Goal: Navigation & Orientation: Find specific page/section

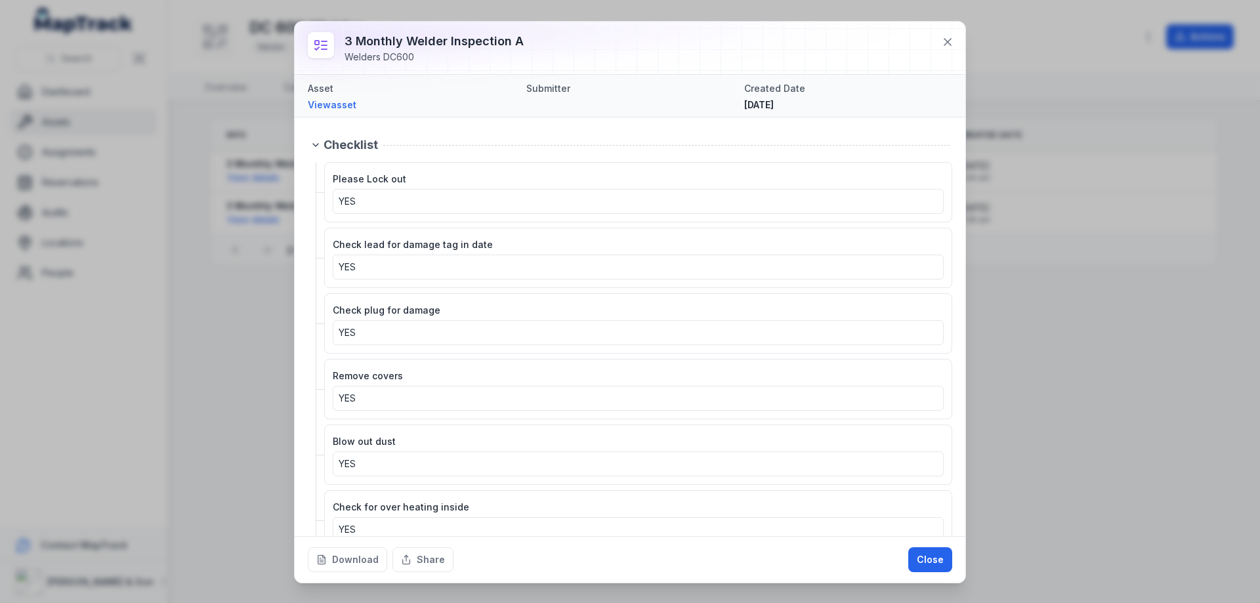
scroll to position [1413, 0]
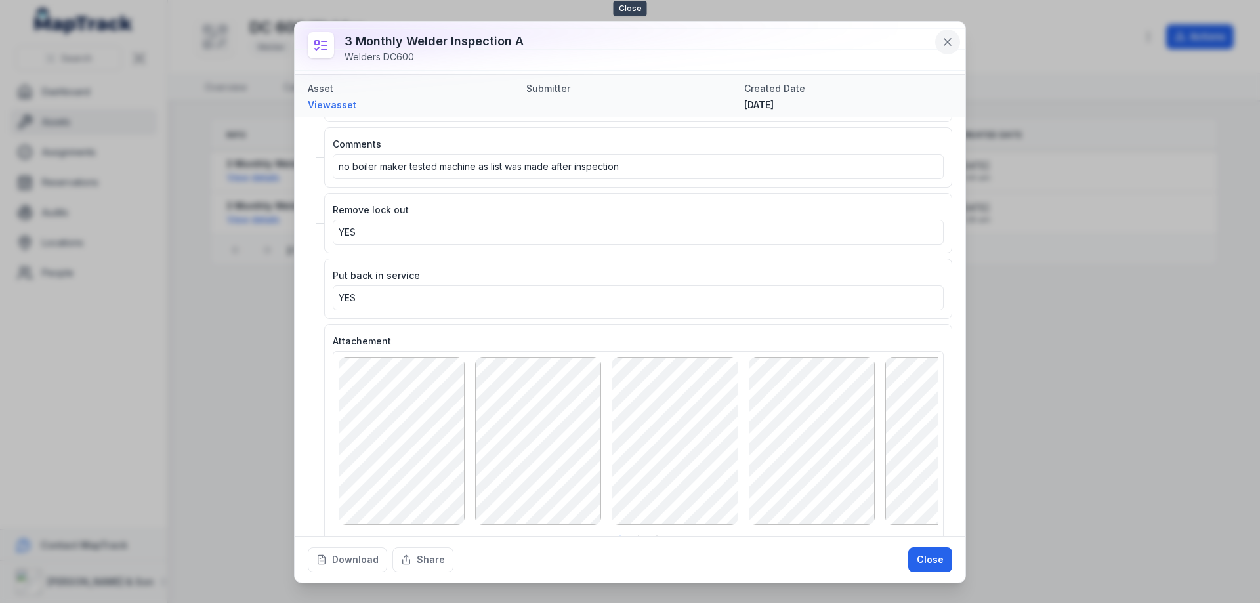
click at [944, 40] on icon at bounding box center [947, 41] width 13 height 13
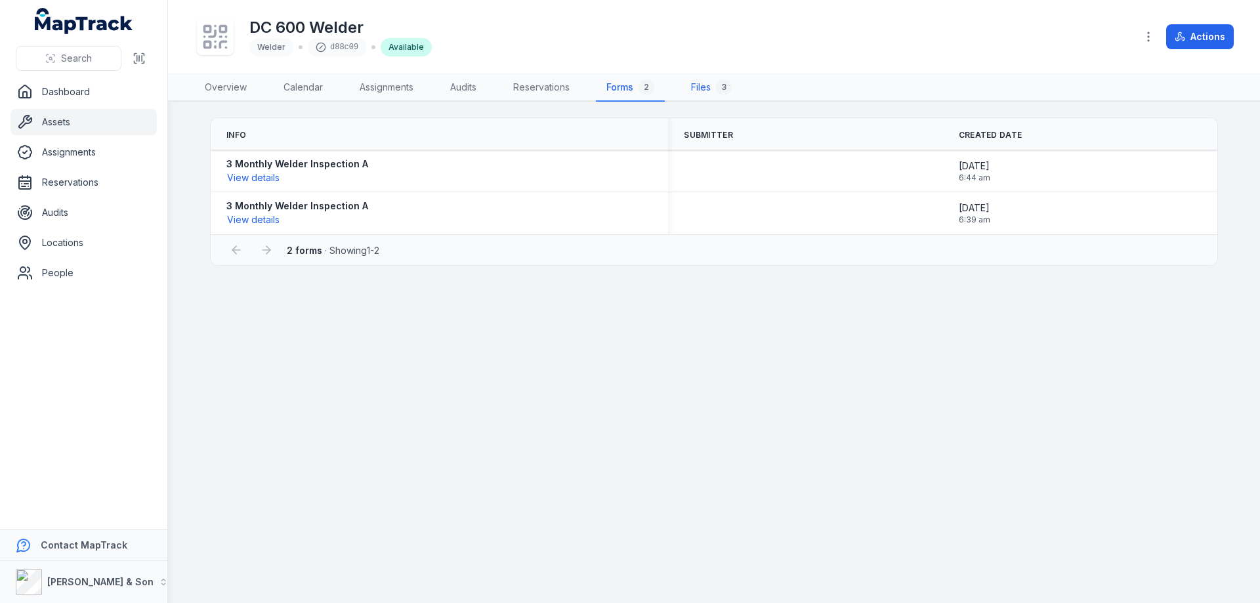
click at [707, 87] on link "Files 3" at bounding box center [711, 88] width 62 height 28
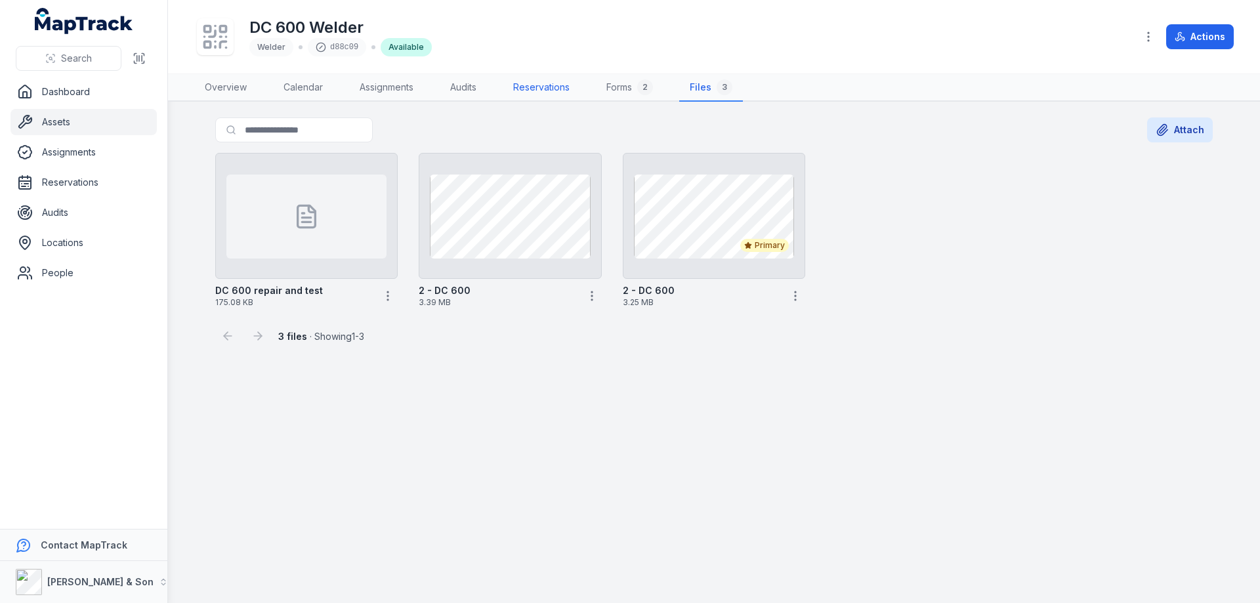
click at [547, 85] on link "Reservations" at bounding box center [541, 88] width 77 height 28
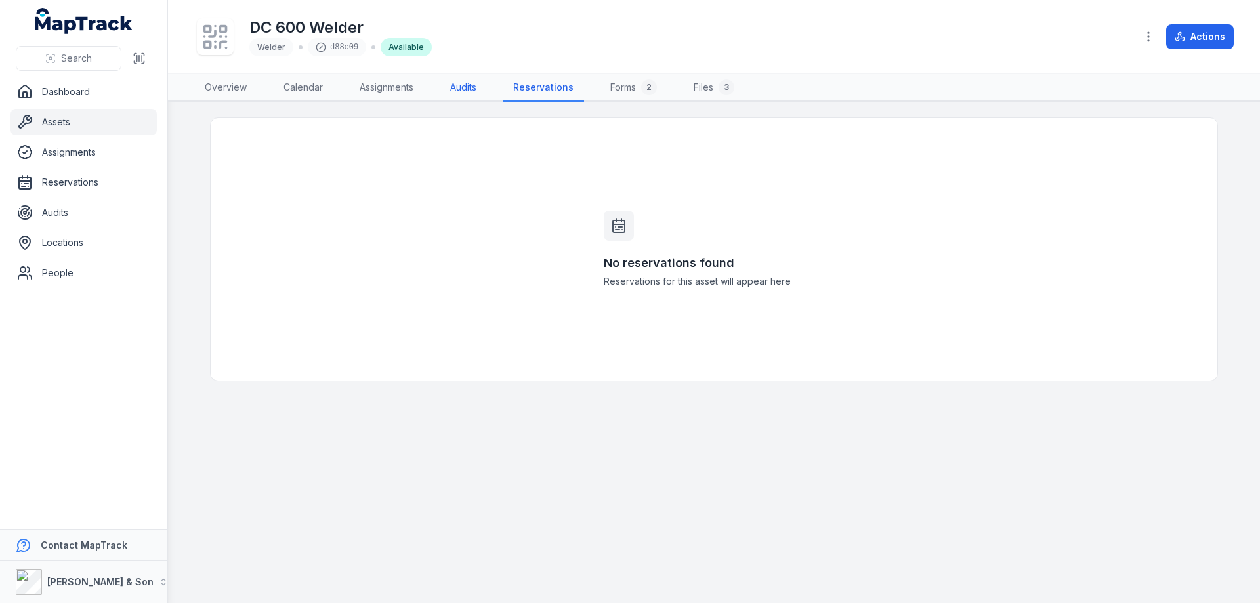
click at [461, 88] on link "Audits" at bounding box center [463, 88] width 47 height 28
click at [390, 94] on link "Assignments" at bounding box center [386, 88] width 75 height 28
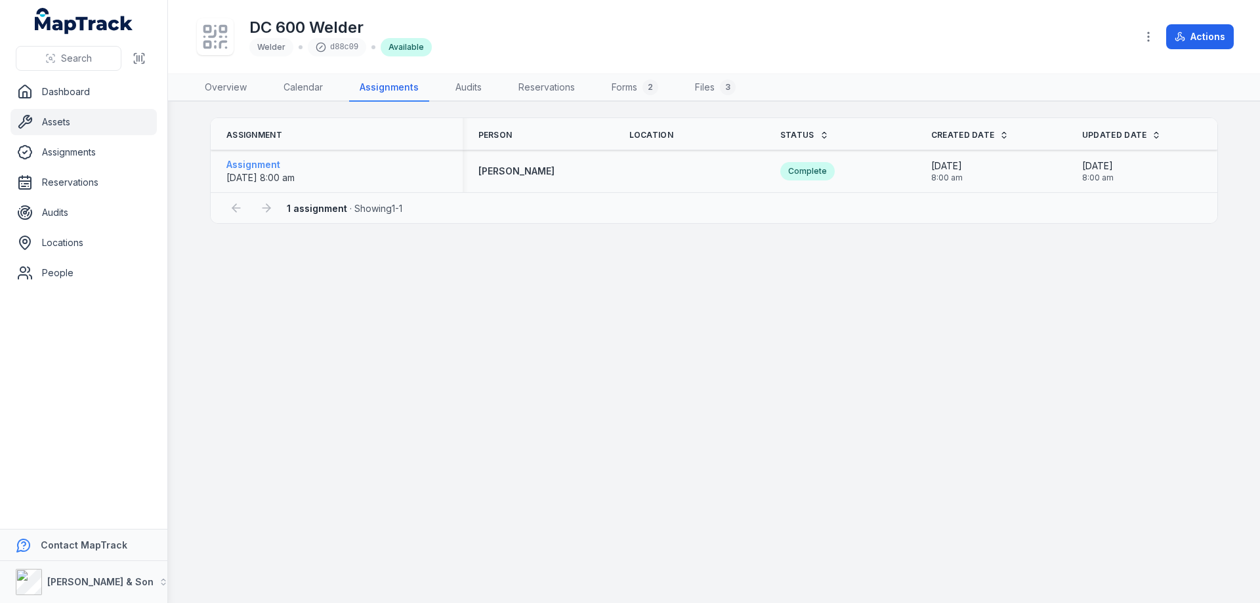
click at [262, 166] on strong "Assignment" at bounding box center [260, 164] width 68 height 13
click at [301, 88] on link "Calendar" at bounding box center [303, 88] width 60 height 28
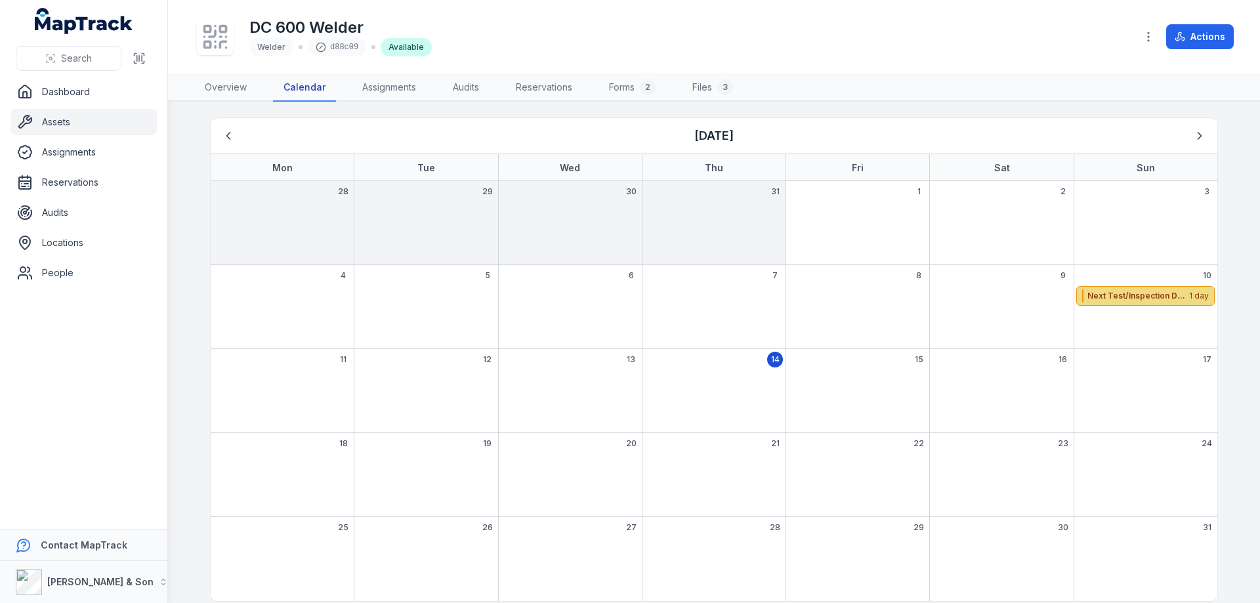
click at [1138, 297] on strong "Next Test/Inspection Date" at bounding box center [1137, 296] width 100 height 10
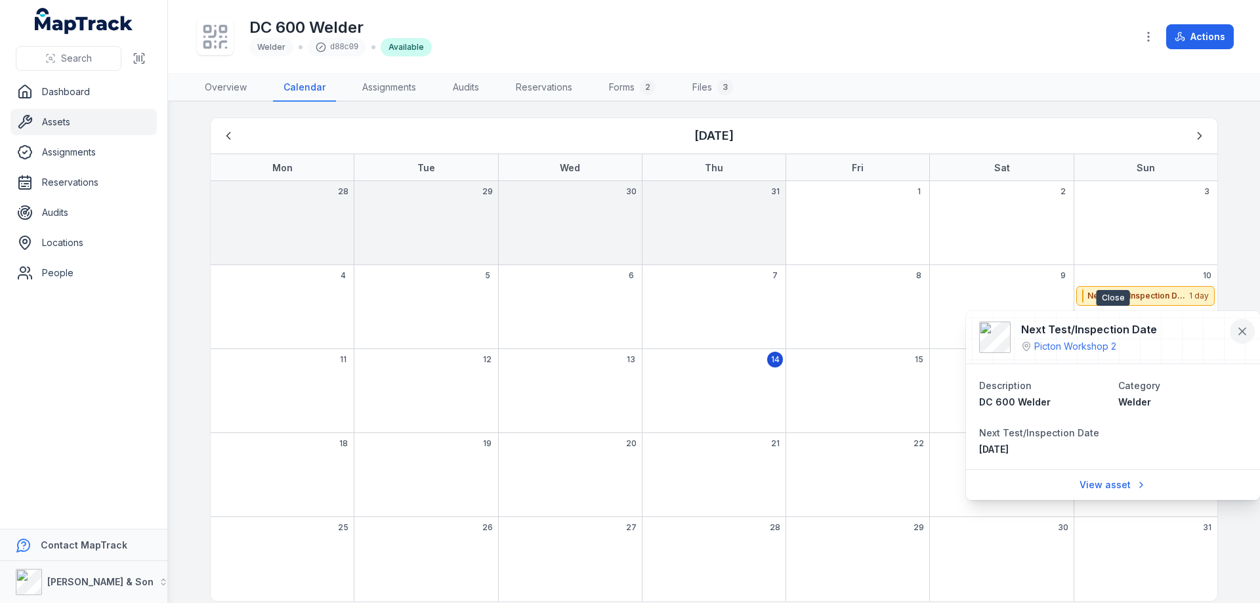
click at [1238, 331] on icon at bounding box center [1241, 331] width 13 height 13
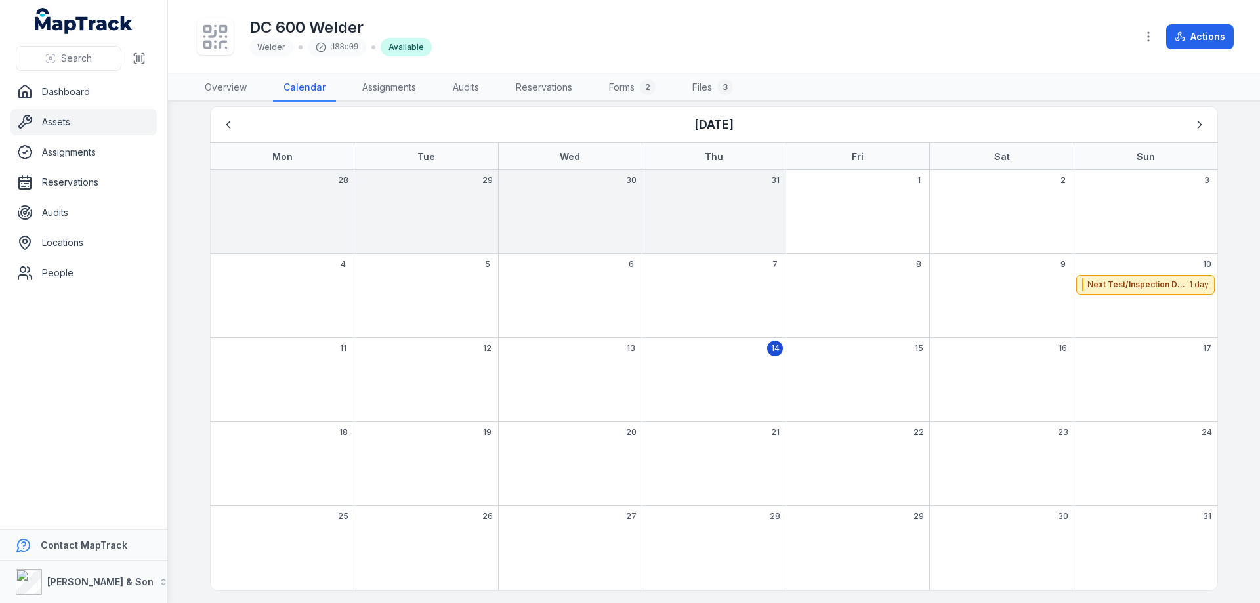
scroll to position [14, 0]
